Goal: Use online tool/utility: Utilize a website feature to perform a specific function

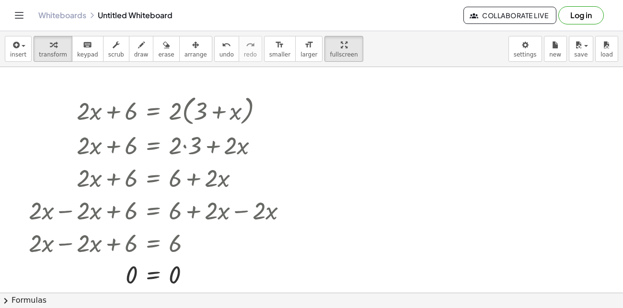
scroll to position [19, 0]
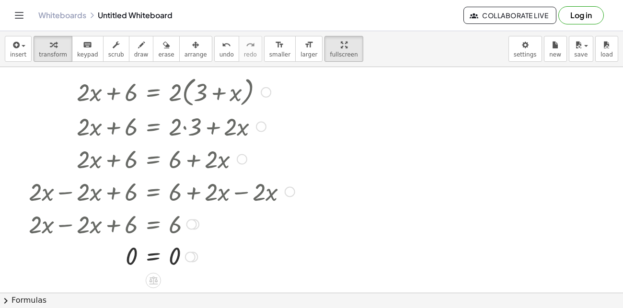
drag, startPoint x: 107, startPoint y: 139, endPoint x: 69, endPoint y: 75, distance: 74.4
click at [105, 132] on div at bounding box center [162, 125] width 276 height 33
click at [189, 44] on div "button" at bounding box center [196, 45] width 23 height 12
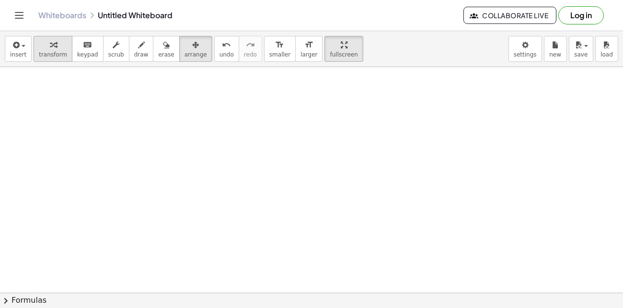
click at [39, 51] on span "transform" at bounding box center [53, 54] width 28 height 7
click at [14, 54] on span "insert" at bounding box center [18, 54] width 16 height 7
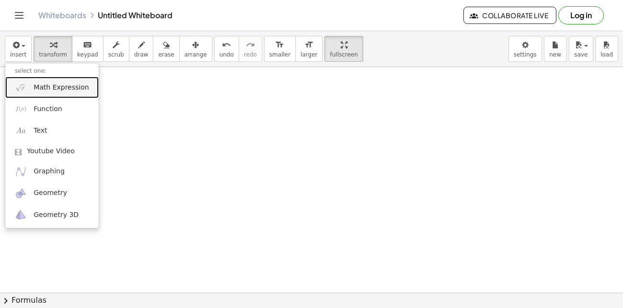
click at [65, 89] on span "Math Expression" at bounding box center [61, 88] width 55 height 10
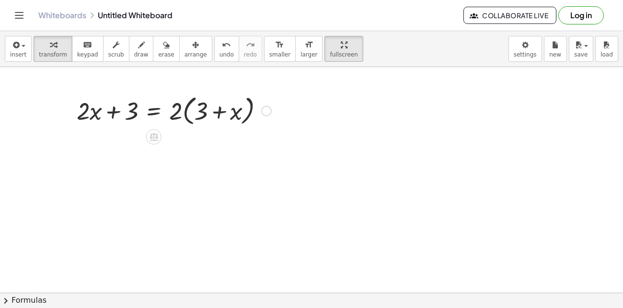
click at [189, 114] on div at bounding box center [174, 110] width 204 height 36
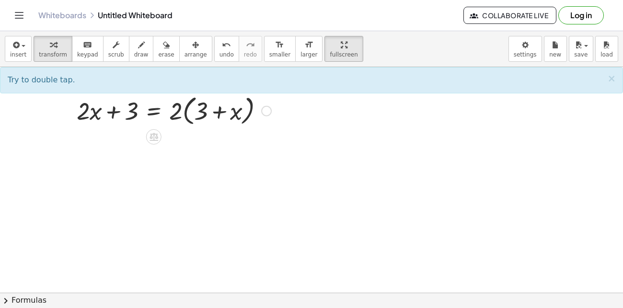
click at [176, 113] on div at bounding box center [174, 110] width 204 height 36
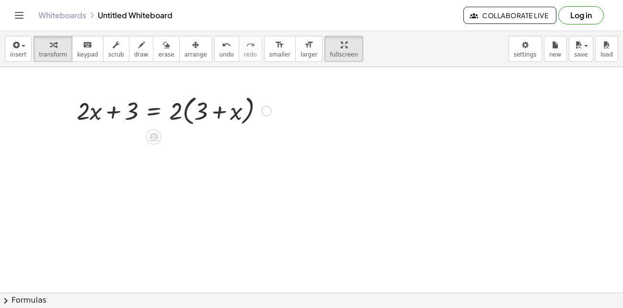
click at [176, 113] on div at bounding box center [174, 110] width 204 height 36
click at [191, 113] on div at bounding box center [174, 110] width 204 height 36
click at [191, 114] on div at bounding box center [174, 110] width 204 height 36
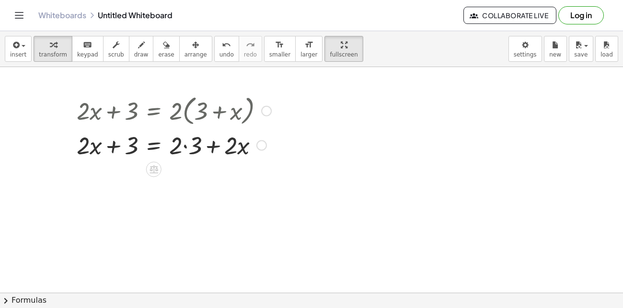
click at [186, 150] on div at bounding box center [174, 144] width 204 height 33
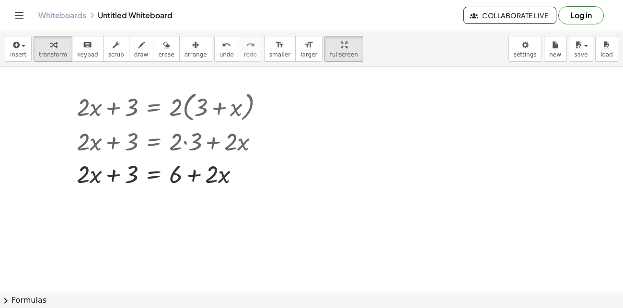
scroll to position [23, 0]
click at [341, 43] on icon "button" at bounding box center [344, 45] width 7 height 12
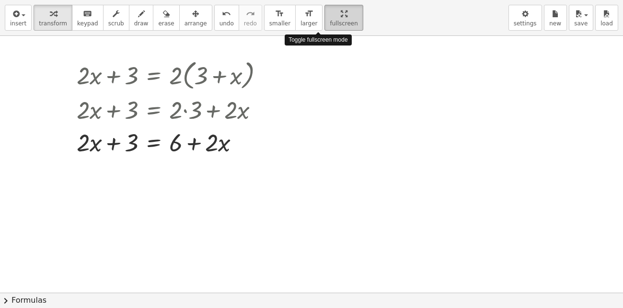
click at [314, 93] on div "insert select one: Math Expression Function Text Youtube Video Graphing Geometr…" at bounding box center [311, 154] width 623 height 308
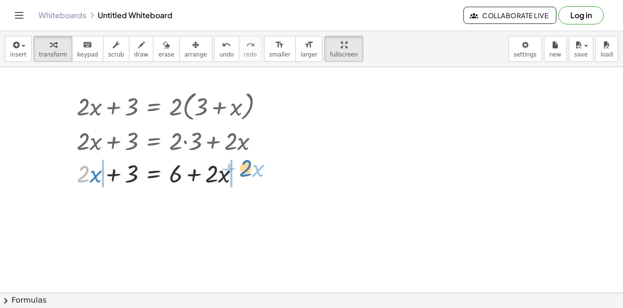
drag, startPoint x: 85, startPoint y: 176, endPoint x: 247, endPoint y: 170, distance: 162.6
click at [247, 170] on div at bounding box center [174, 172] width 204 height 33
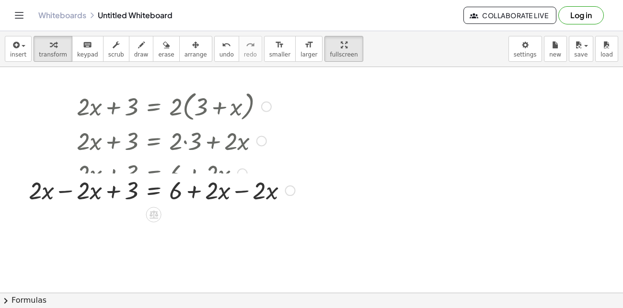
click at [154, 107] on div "+ · 2 · x + 3 = · 2 · ( + 3 + x ) + · 2 · x + 3 = + · 2 · 3 + · 2 · x + · 2 · x…" at bounding box center [154, 107] width 0 height 0
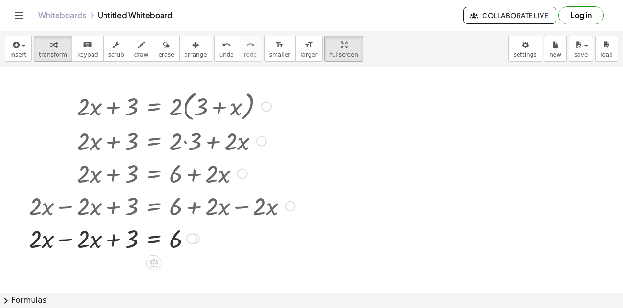
click at [69, 241] on div at bounding box center [162, 237] width 276 height 33
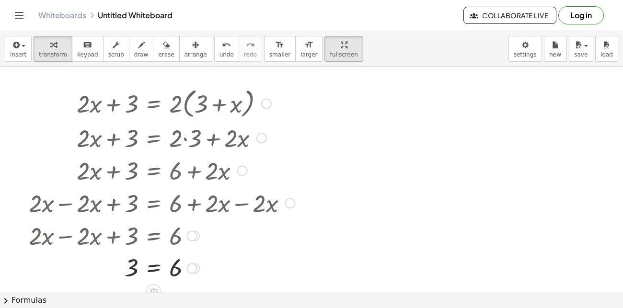
scroll to position [32, 0]
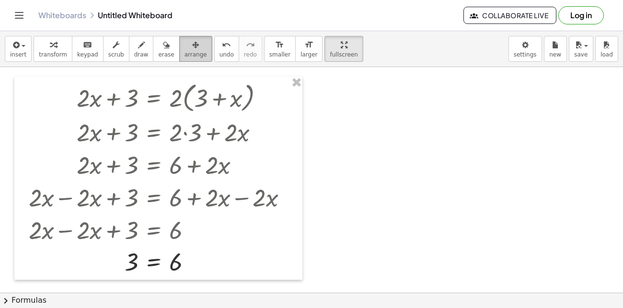
click at [190, 47] on button "arrange" at bounding box center [195, 49] width 33 height 26
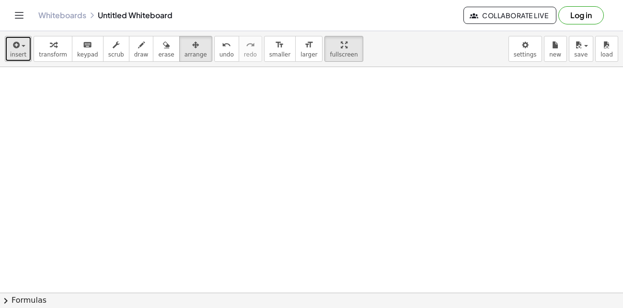
click at [19, 51] on span "insert" at bounding box center [18, 54] width 16 height 7
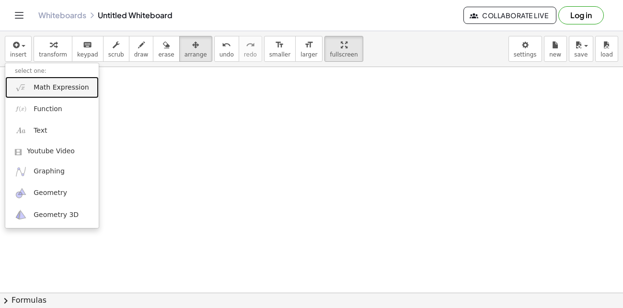
click at [55, 91] on span "Math Expression" at bounding box center [61, 88] width 55 height 10
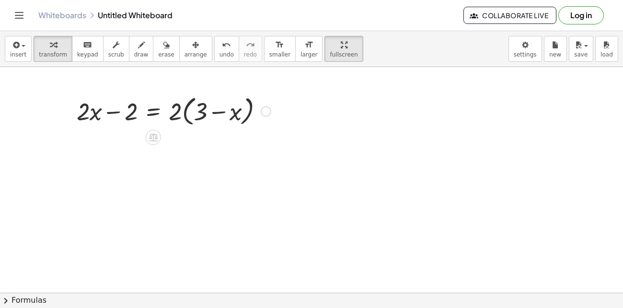
click at [188, 112] on div at bounding box center [174, 111] width 204 height 36
click at [187, 113] on div at bounding box center [174, 111] width 204 height 36
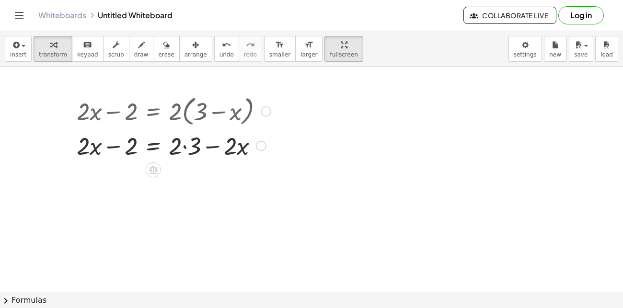
click at [192, 151] on div at bounding box center [174, 144] width 204 height 33
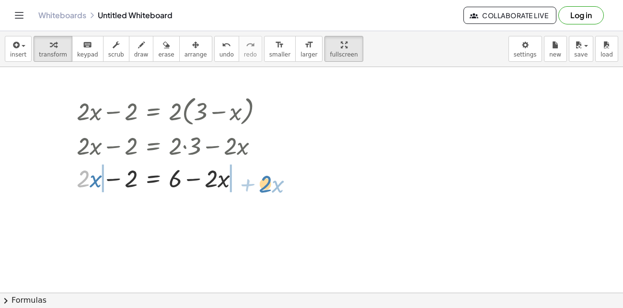
drag, startPoint x: 88, startPoint y: 181, endPoint x: 270, endPoint y: 186, distance: 181.8
click at [270, 186] on div at bounding box center [174, 177] width 204 height 33
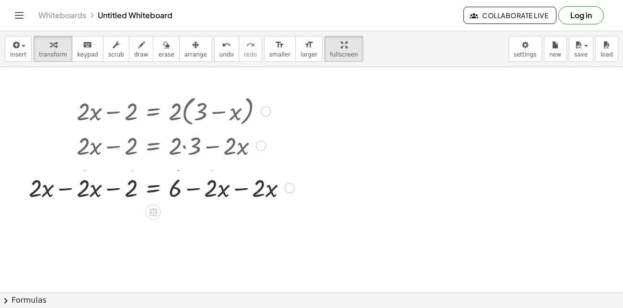
click at [238, 181] on div at bounding box center [242, 178] width 11 height 11
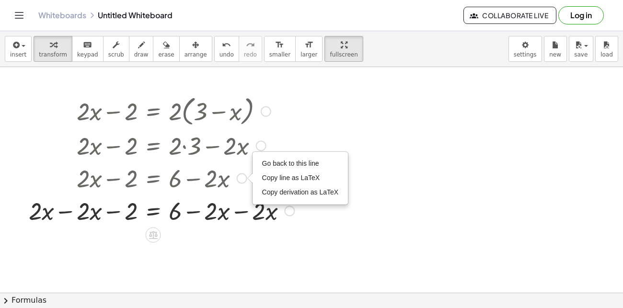
click at [238, 212] on div at bounding box center [161, 210] width 275 height 33
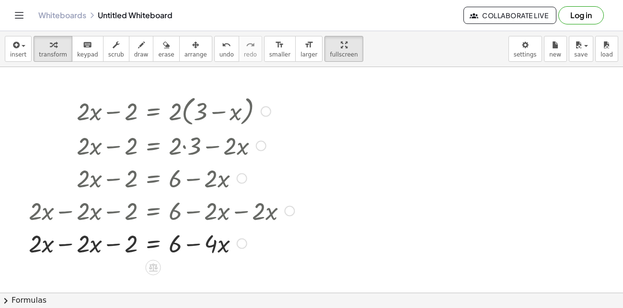
click at [61, 246] on div at bounding box center [161, 242] width 275 height 33
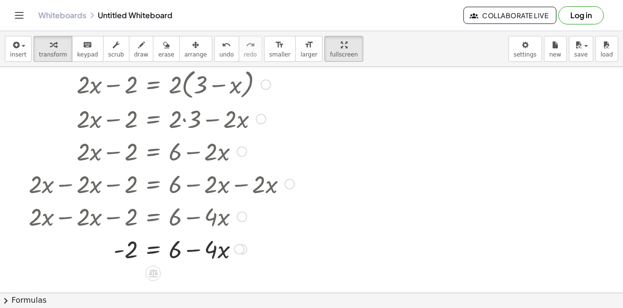
scroll to position [64, 0]
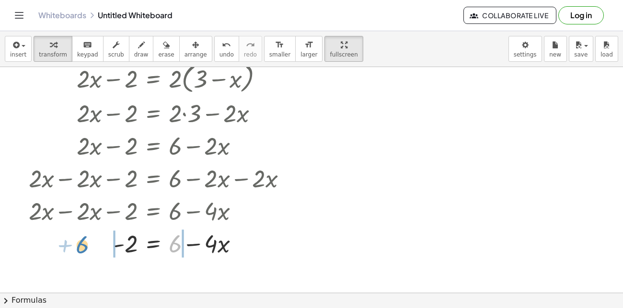
drag, startPoint x: 175, startPoint y: 244, endPoint x: 84, endPoint y: 244, distance: 91.1
click at [83, 246] on div at bounding box center [161, 242] width 275 height 33
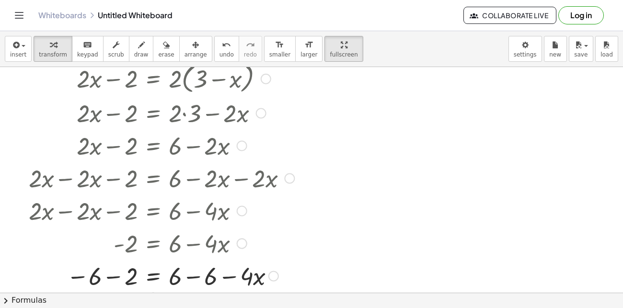
click at [114, 277] on div at bounding box center [161, 275] width 275 height 33
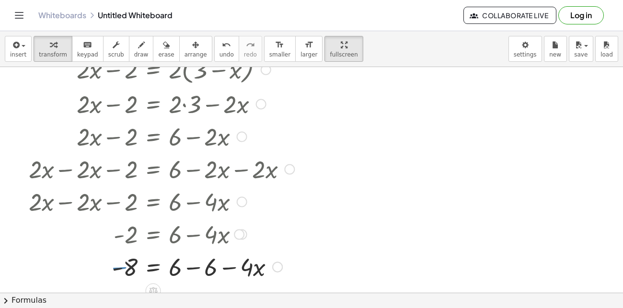
scroll to position [74, 0]
click at [192, 269] on div at bounding box center [161, 265] width 275 height 33
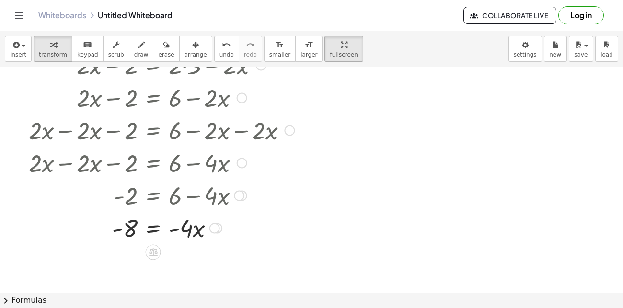
scroll to position [114, 0]
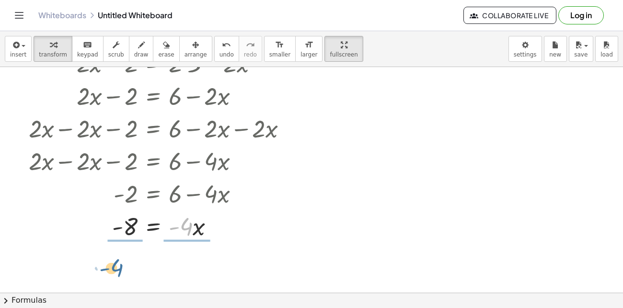
drag, startPoint x: 177, startPoint y: 253, endPoint x: 118, endPoint y: 268, distance: 60.3
click at [118, 268] on div "+ · 2 · x − 2 = · 2 · ( + 3 − x ) + · 2 · x − 2 = + · 2 · 3 − · 2 · x + · 2 · x…" at bounding box center [311, 179] width 623 height 452
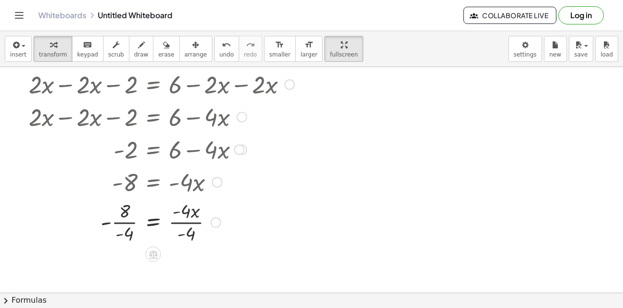
scroll to position [167, 0]
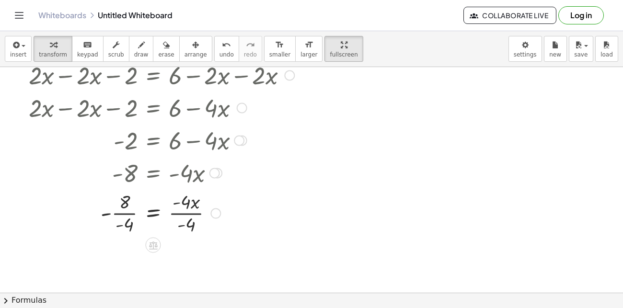
click at [122, 218] on div at bounding box center [161, 212] width 275 height 48
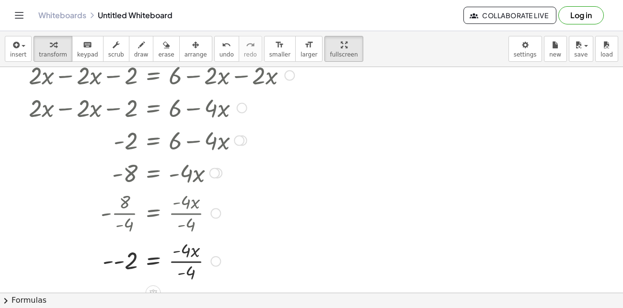
click at [185, 264] on div at bounding box center [161, 261] width 275 height 48
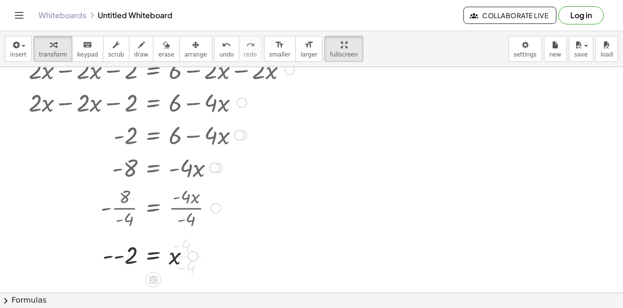
scroll to position [182, 0]
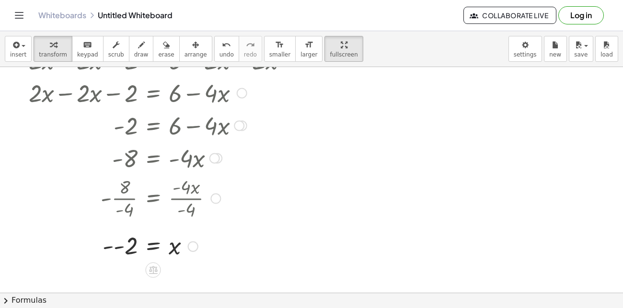
click at [116, 249] on div at bounding box center [161, 246] width 275 height 32
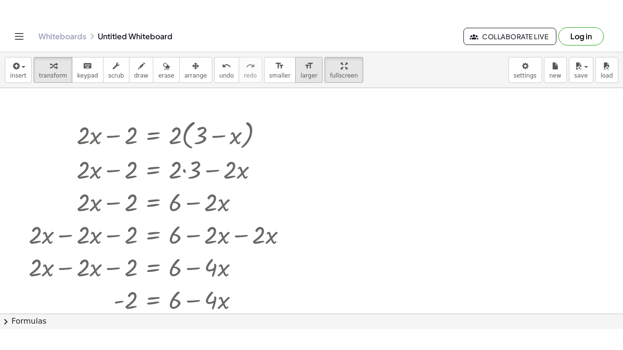
scroll to position [28, 0]
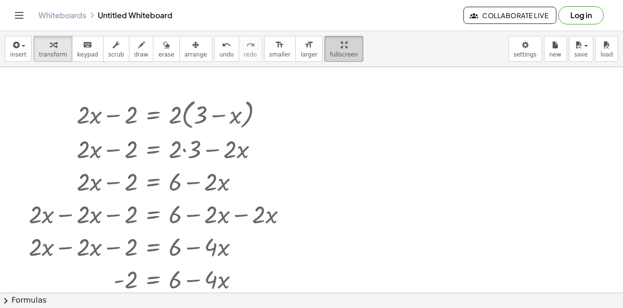
click at [330, 57] on span "fullscreen" at bounding box center [344, 54] width 28 height 7
click at [325, 99] on div "insert select one: Math Expression Function Text Youtube Video Graphing Geometr…" at bounding box center [311, 169] width 623 height 277
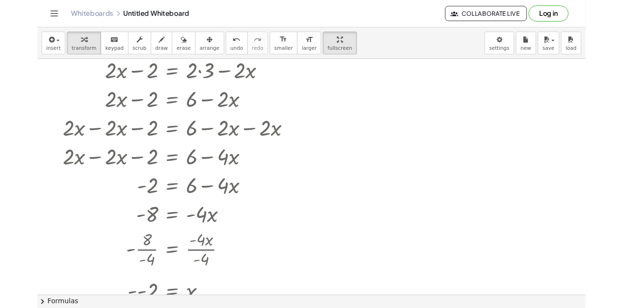
scroll to position [108, 0]
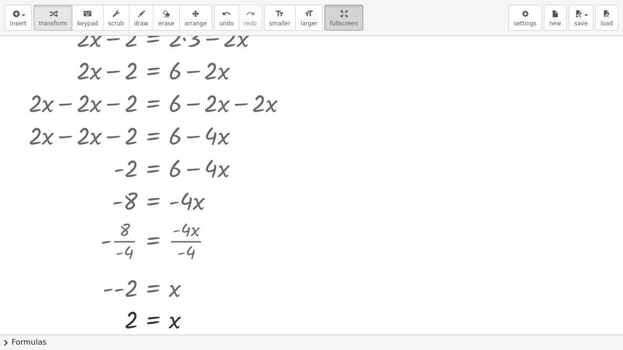
click at [328, 0] on html "Graspable Math Activities Get Started Activity Bank Assigned Work Classes White…" at bounding box center [311, 175] width 623 height 350
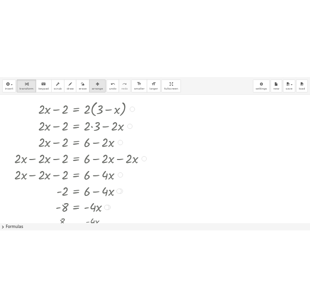
scroll to position [0, 0]
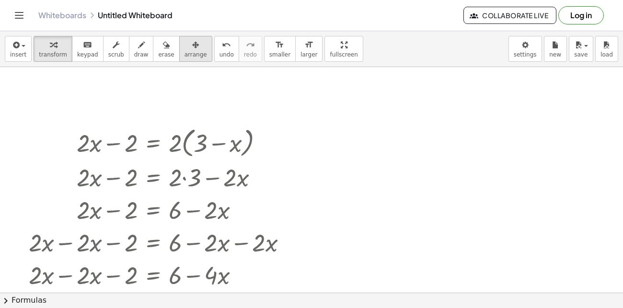
click at [194, 53] on button "arrange" at bounding box center [195, 49] width 33 height 26
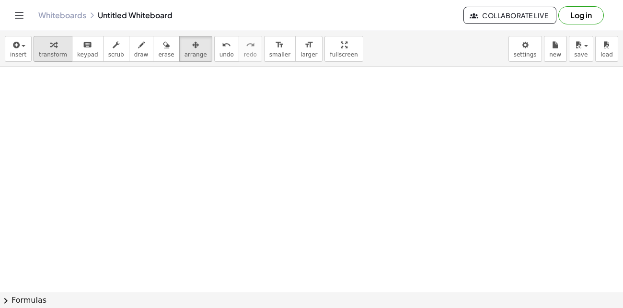
click at [44, 48] on div "button" at bounding box center [53, 45] width 28 height 12
click at [108, 97] on div at bounding box center [311, 293] width 623 height 452
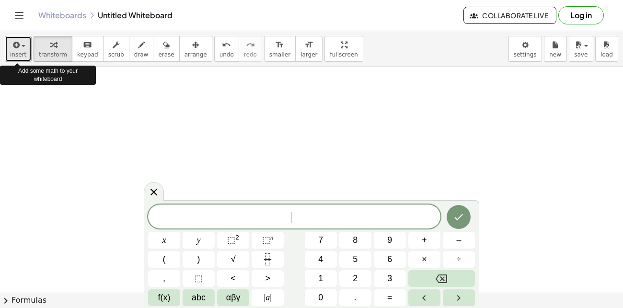
click at [20, 47] on span "button" at bounding box center [21, 46] width 2 height 7
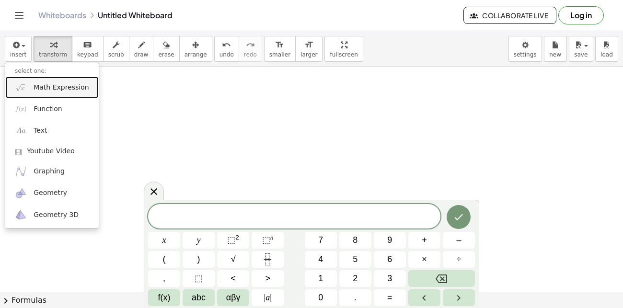
click at [62, 86] on span "Math Expression" at bounding box center [61, 88] width 55 height 10
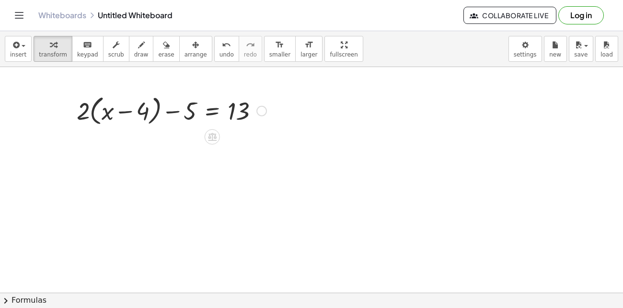
click at [95, 110] on div at bounding box center [171, 110] width 199 height 36
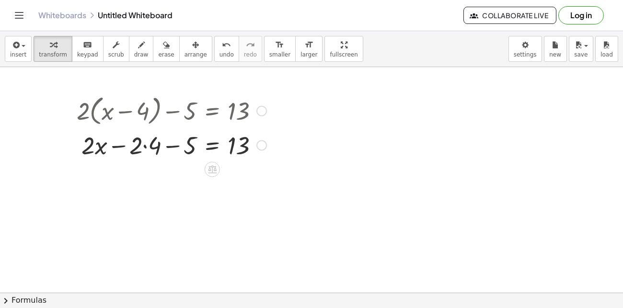
click at [152, 147] on div at bounding box center [171, 144] width 199 height 33
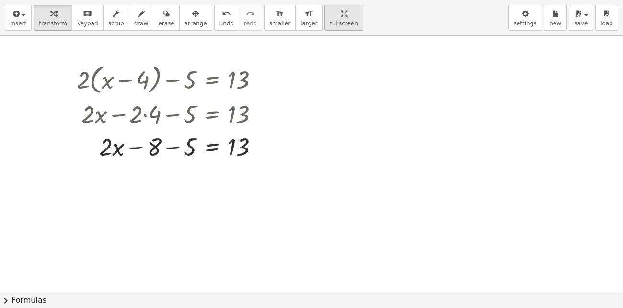
click at [326, 91] on div "insert select one: Math Expression Function Text Youtube Video Graphing Geometr…" at bounding box center [311, 154] width 623 height 308
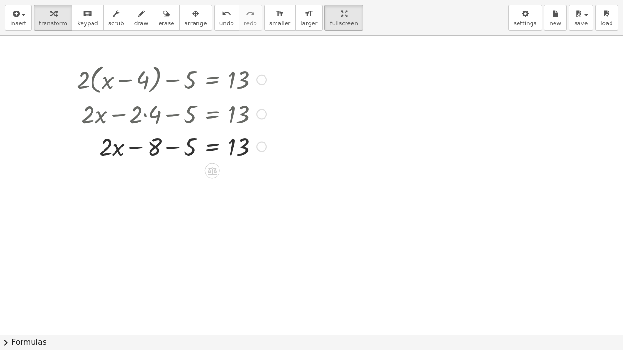
click at [158, 145] on div at bounding box center [171, 146] width 199 height 33
click at [202, 151] on div at bounding box center [171, 146] width 199 height 33
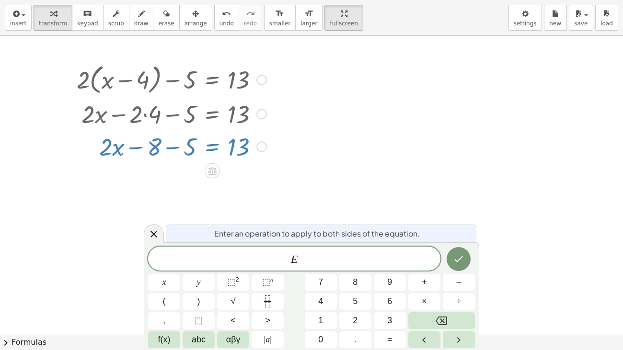
click at [188, 151] on div at bounding box center [171, 146] width 199 height 33
click at [152, 241] on div at bounding box center [154, 233] width 20 height 19
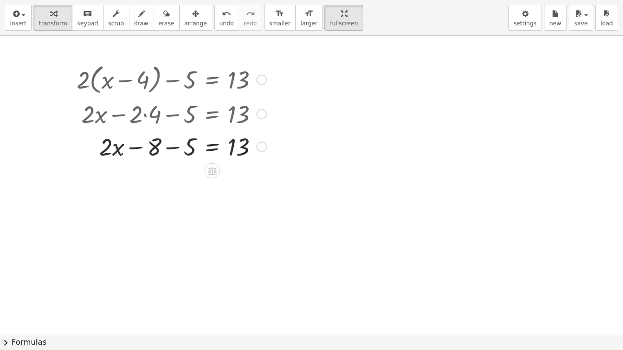
click at [164, 149] on div at bounding box center [171, 146] width 199 height 33
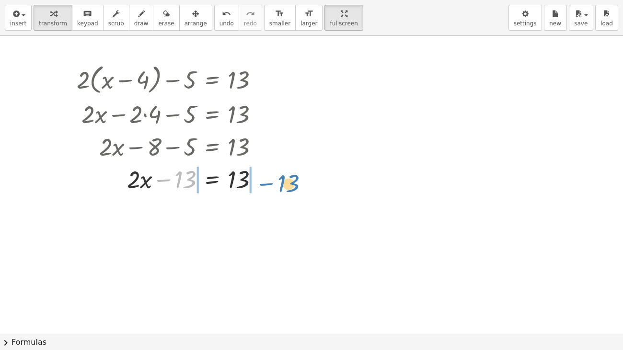
drag, startPoint x: 180, startPoint y: 181, endPoint x: 282, endPoint y: 186, distance: 102.2
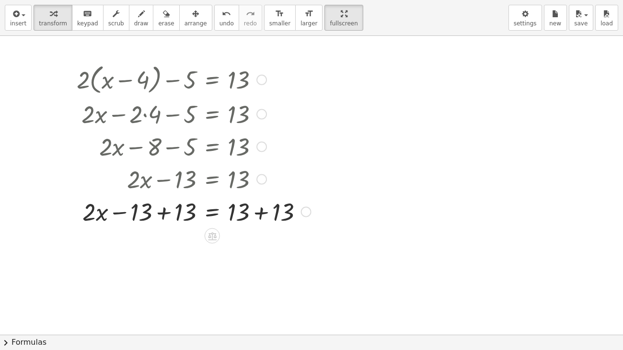
click at [163, 212] on div at bounding box center [194, 211] width 244 height 33
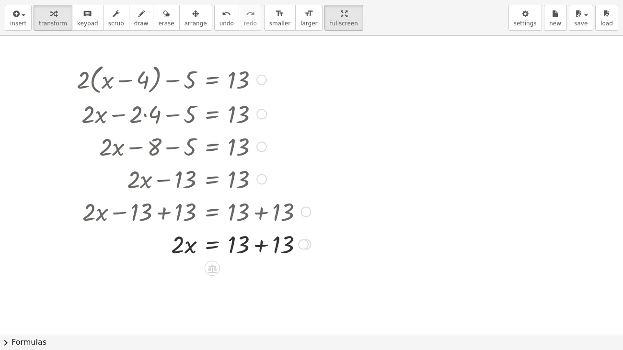
click at [258, 244] on div at bounding box center [194, 244] width 244 height 33
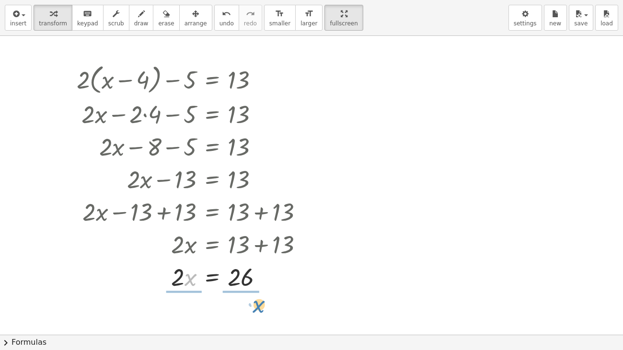
drag, startPoint x: 182, startPoint y: 291, endPoint x: 255, endPoint y: 307, distance: 74.1
drag, startPoint x: 185, startPoint y: 294, endPoint x: 190, endPoint y: 269, distance: 25.9
drag, startPoint x: 177, startPoint y: 279, endPoint x: 230, endPoint y: 305, distance: 59.2
click at [182, 279] on div at bounding box center [194, 276] width 244 height 48
click at [241, 279] on div at bounding box center [194, 276] width 244 height 48
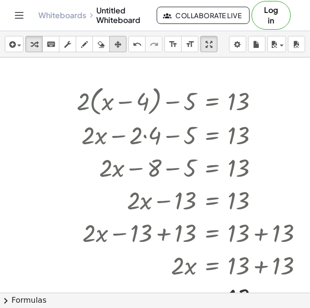
click at [116, 44] on icon "button" at bounding box center [118, 45] width 7 height 12
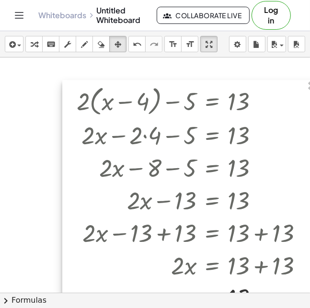
click at [209, 101] on div at bounding box center [190, 198] width 256 height 236
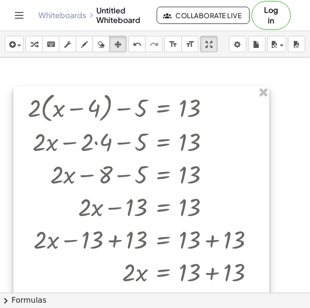
drag, startPoint x: 266, startPoint y: 96, endPoint x: 197, endPoint y: 104, distance: 69.5
click at [197, 105] on div at bounding box center [141, 205] width 256 height 236
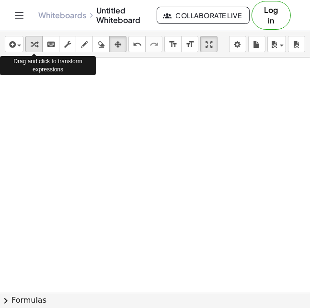
click at [40, 44] on button "transform" at bounding box center [33, 44] width 17 height 16
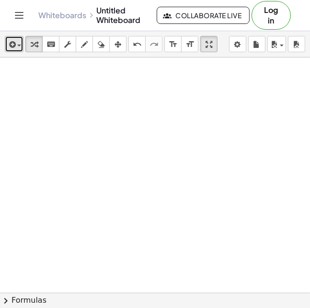
click at [8, 45] on icon "button" at bounding box center [11, 45] width 9 height 12
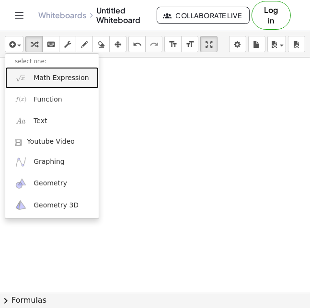
click at [46, 83] on link "Math Expression" at bounding box center [51, 78] width 93 height 22
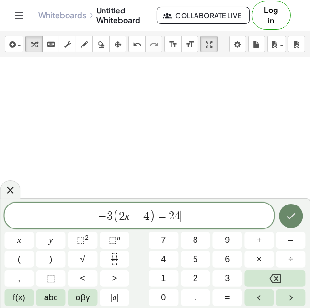
click at [293, 214] on icon "Done" at bounding box center [291, 216] width 12 height 12
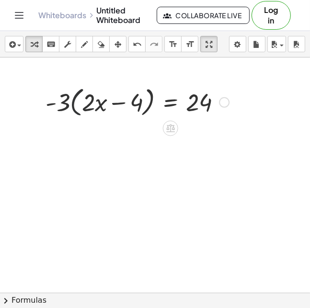
click at [78, 107] on div at bounding box center [137, 101] width 193 height 36
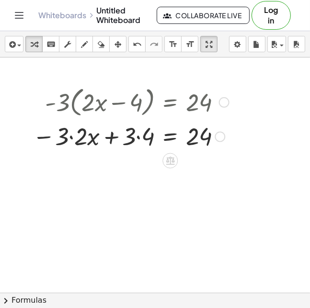
click at [76, 139] on div at bounding box center [131, 135] width 206 height 33
click at [76, 139] on div at bounding box center [137, 135] width 193 height 33
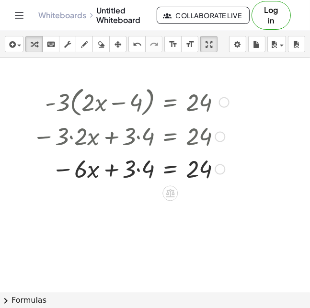
click at [145, 171] on div at bounding box center [131, 168] width 206 height 33
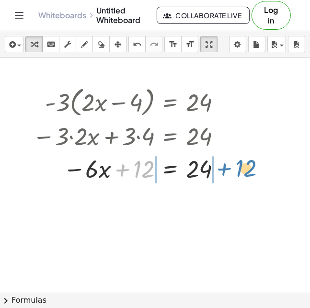
drag, startPoint x: 138, startPoint y: 172, endPoint x: 239, endPoint y: 171, distance: 100.7
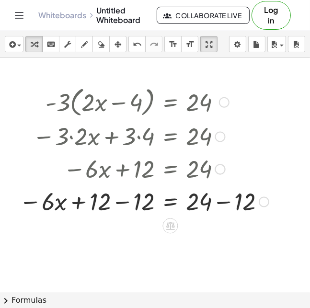
click at [223, 208] on div at bounding box center [143, 201] width 259 height 33
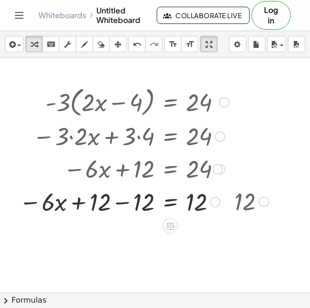
click at [118, 201] on div at bounding box center [124, 201] width 220 height 33
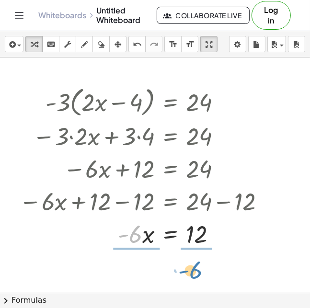
drag, startPoint x: 134, startPoint y: 235, endPoint x: 194, endPoint y: 270, distance: 70.0
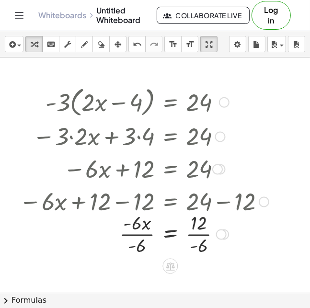
click at [133, 238] on div at bounding box center [143, 233] width 259 height 48
click at [195, 237] on div at bounding box center [143, 233] width 259 height 48
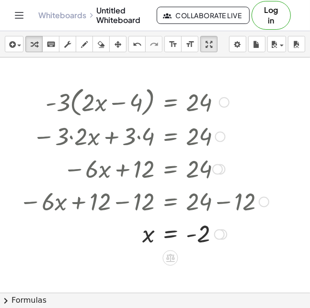
click at [99, 101] on div at bounding box center [143, 101] width 259 height 36
click at [118, 48] on icon "button" at bounding box center [118, 45] width 7 height 12
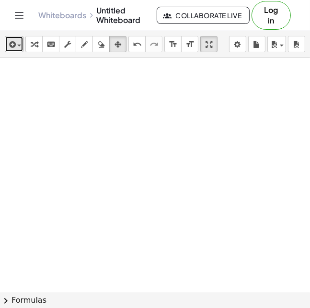
click at [7, 44] on icon "button" at bounding box center [11, 45] width 9 height 12
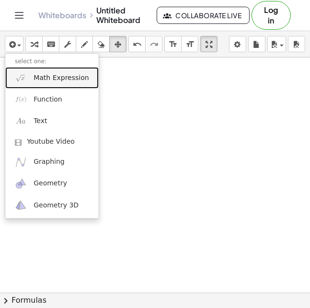
click at [54, 79] on span "Math Expression" at bounding box center [61, 78] width 55 height 10
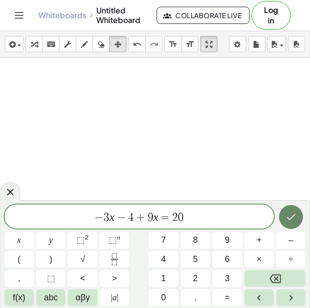
click at [287, 212] on icon "Done" at bounding box center [291, 217] width 12 height 12
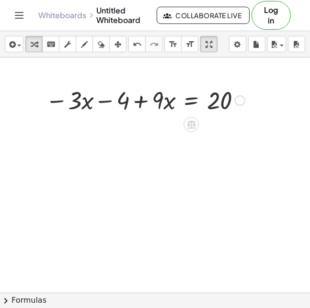
click at [74, 107] on div at bounding box center [145, 99] width 209 height 33
click at [166, 100] on div at bounding box center [145, 99] width 209 height 33
click at [140, 105] on div at bounding box center [145, 99] width 209 height 33
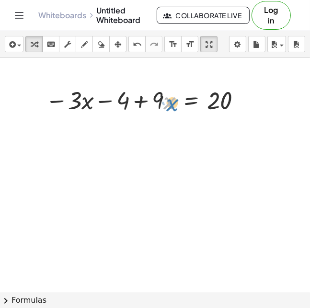
drag, startPoint x: 165, startPoint y: 101, endPoint x: 170, endPoint y: 103, distance: 5.4
click at [170, 103] on div at bounding box center [145, 99] width 209 height 33
drag, startPoint x: 158, startPoint y: 102, endPoint x: 114, endPoint y: 103, distance: 44.1
click at [114, 103] on div at bounding box center [145, 99] width 209 height 33
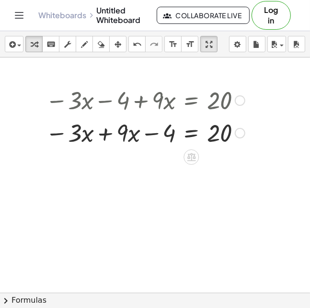
click at [105, 135] on div at bounding box center [145, 132] width 209 height 33
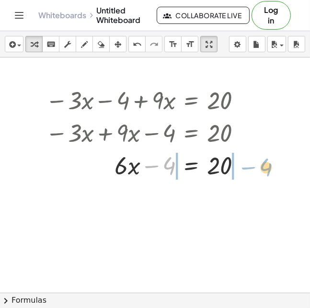
drag, startPoint x: 166, startPoint y: 166, endPoint x: 263, endPoint y: 168, distance: 96.8
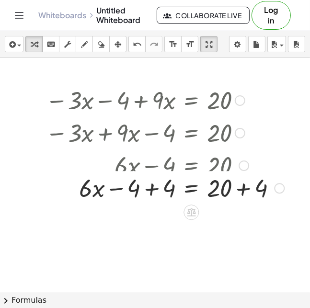
click at [244, 169] on div at bounding box center [244, 166] width 11 height 11
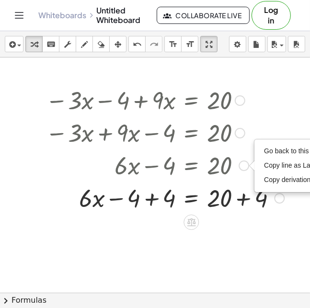
click at [243, 205] on div at bounding box center [165, 197] width 248 height 33
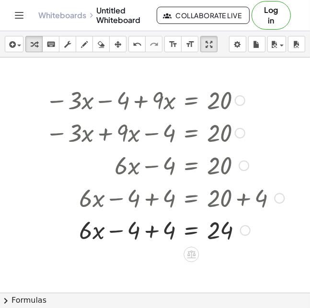
click at [152, 200] on div at bounding box center [165, 197] width 248 height 33
click at [148, 238] on div at bounding box center [165, 230] width 248 height 33
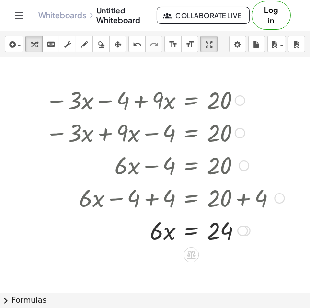
click at [139, 225] on div at bounding box center [165, 230] width 248 height 33
drag, startPoint x: 161, startPoint y: 237, endPoint x: 198, endPoint y: 273, distance: 52.2
click at [198, 274] on div "− · 3 · x − 4 + · 9 · x = 20 − · 3 · x + · 9 · x − 4 = 20 + · 6 · x − 4 = 20 Go…" at bounding box center [160, 293] width 321 height 471
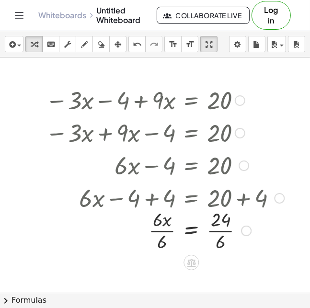
click at [161, 233] on div at bounding box center [165, 230] width 248 height 48
click at [218, 234] on div at bounding box center [165, 230] width 248 height 48
